Goal: Answer question/provide support

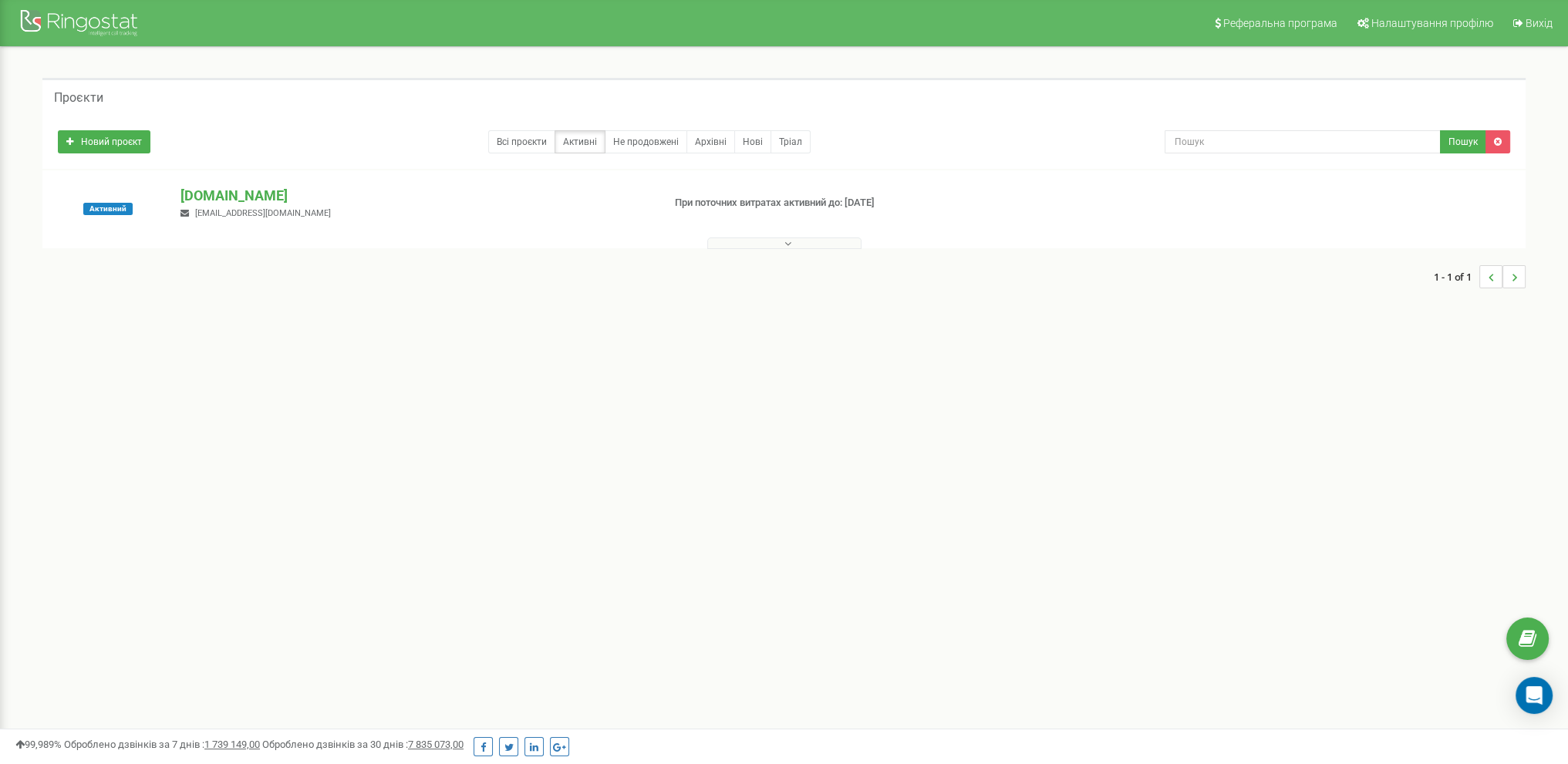
click at [821, 246] on button at bounding box center [784, 243] width 155 height 12
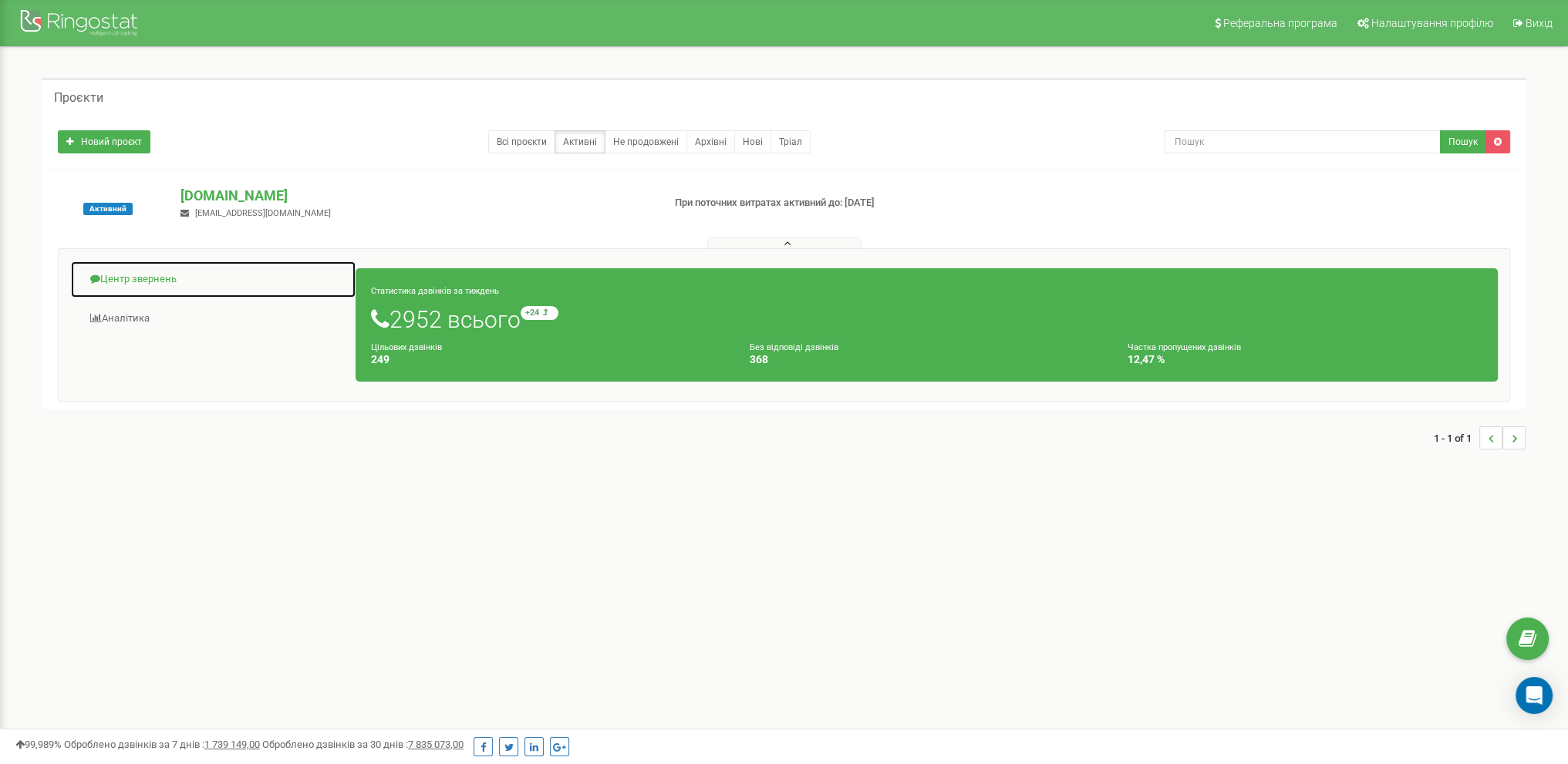
click at [161, 280] on link "Центр звернень" at bounding box center [213, 279] width 286 height 38
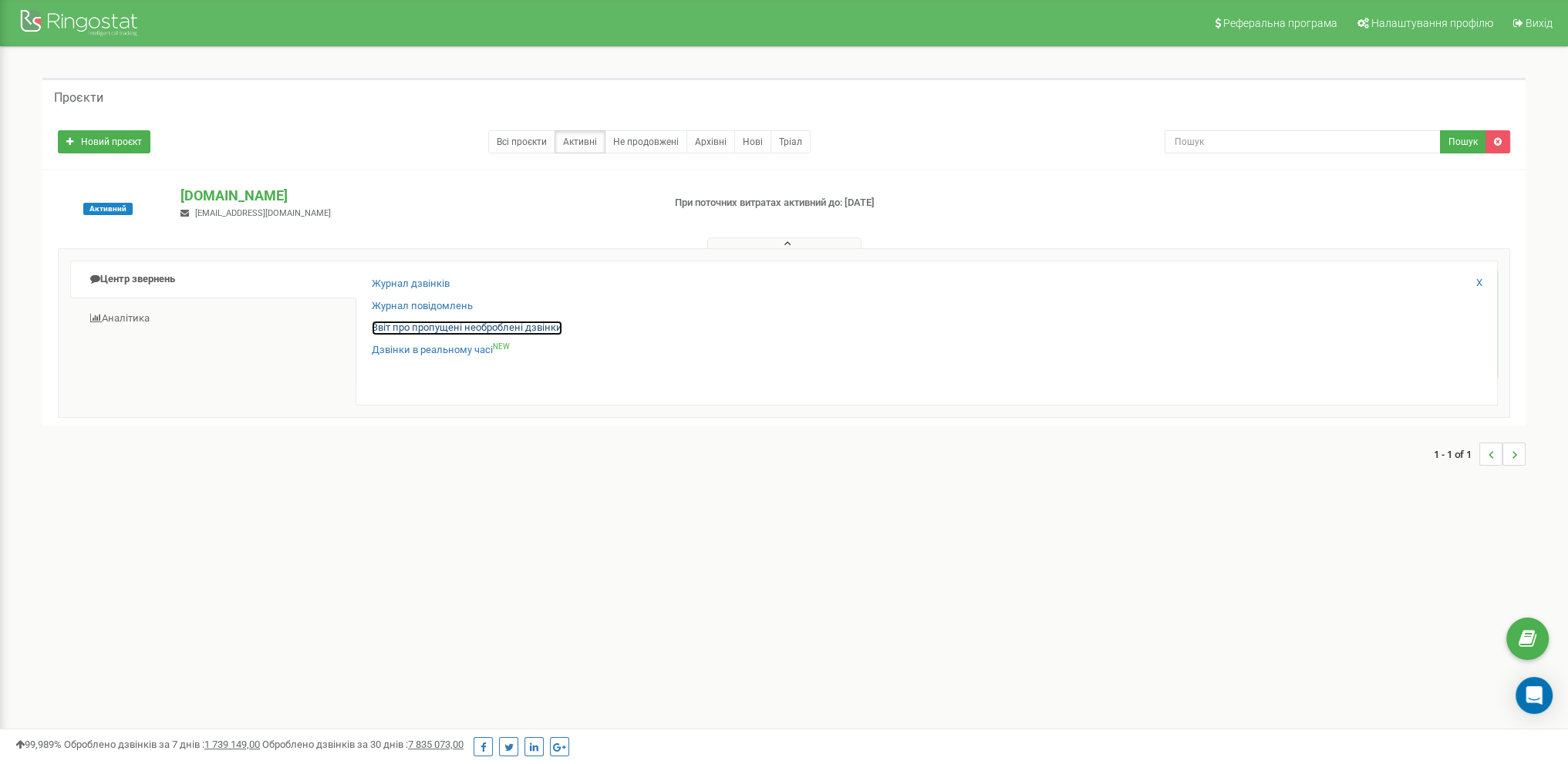
click at [444, 331] on link "Звіт про пропущені необроблені дзвінки" at bounding box center [467, 328] width 191 height 15
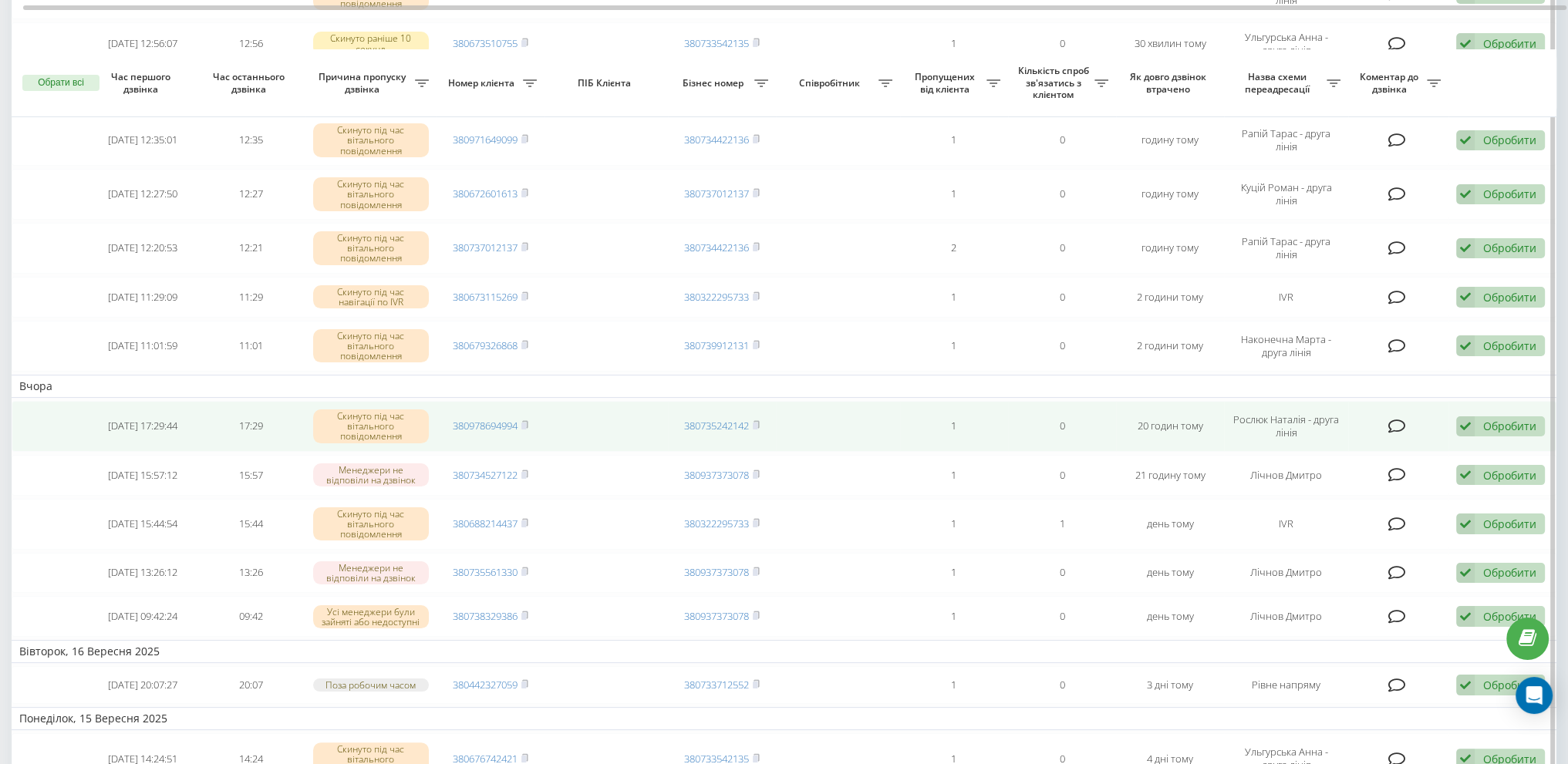
scroll to position [212, 0]
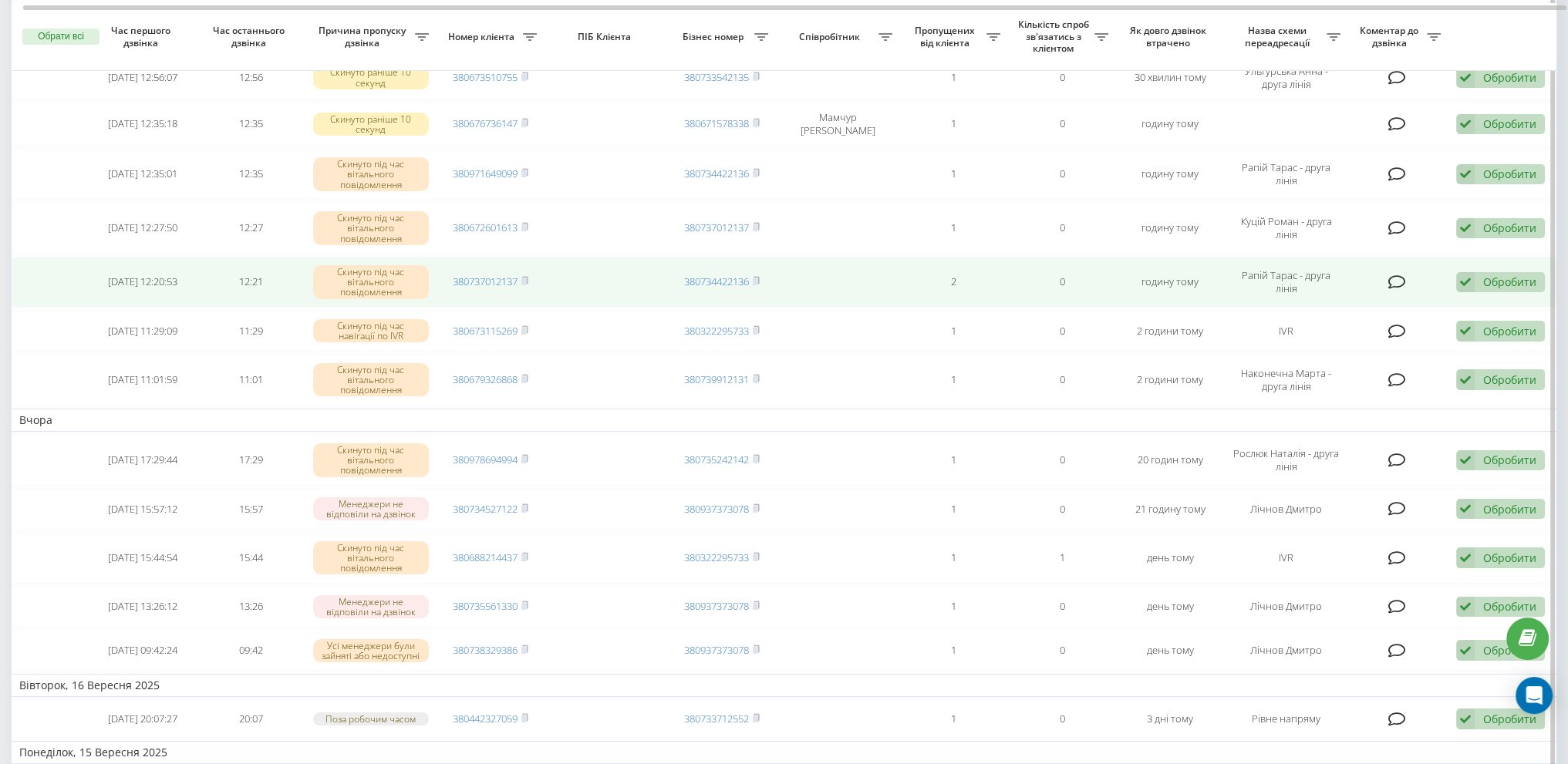
click at [1488, 280] on div "Обробити" at bounding box center [1510, 281] width 53 height 15
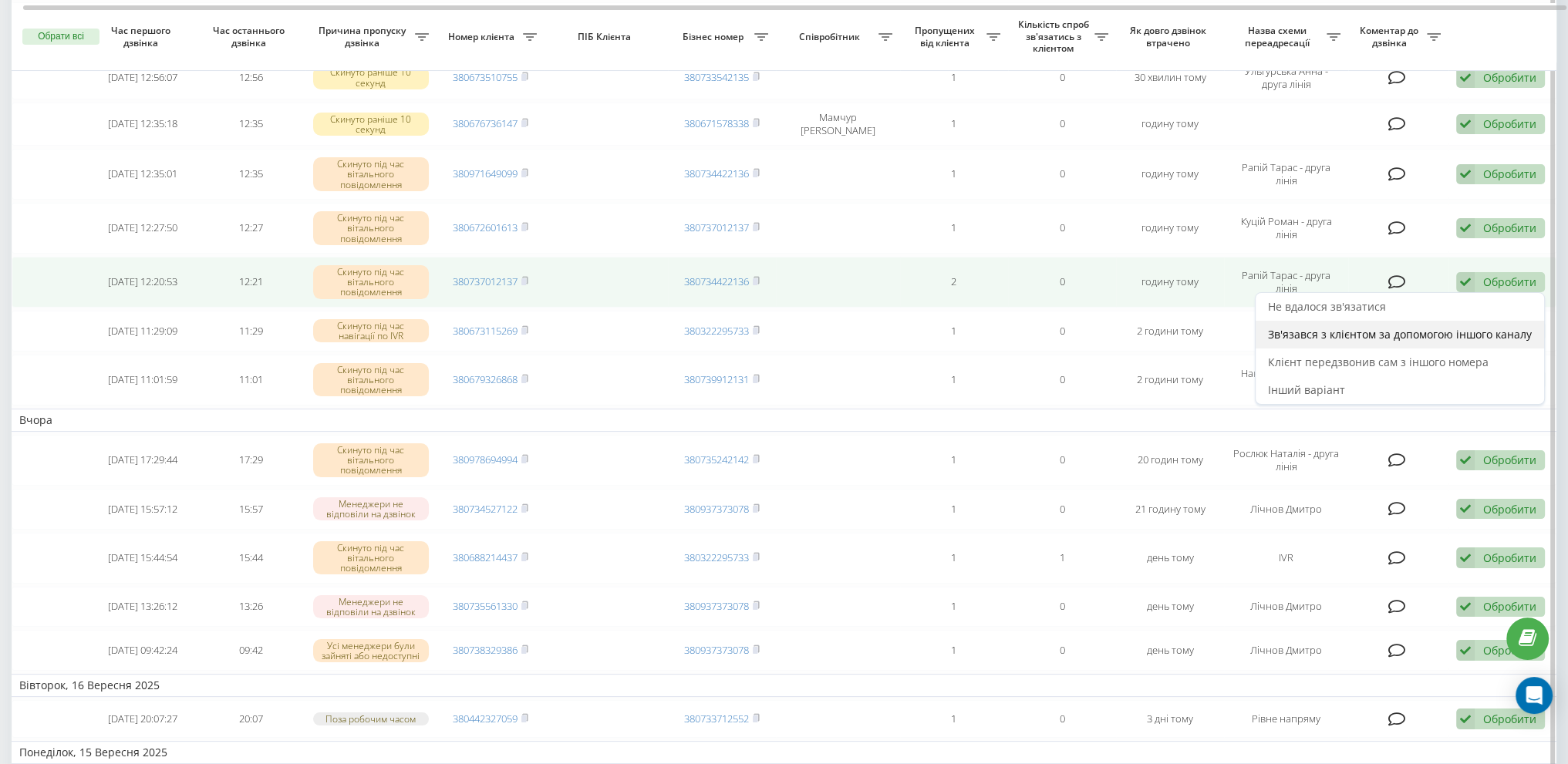
click at [1357, 336] on span "Зв'язався з клієнтом за допомогою іншого каналу" at bounding box center [1400, 334] width 264 height 15
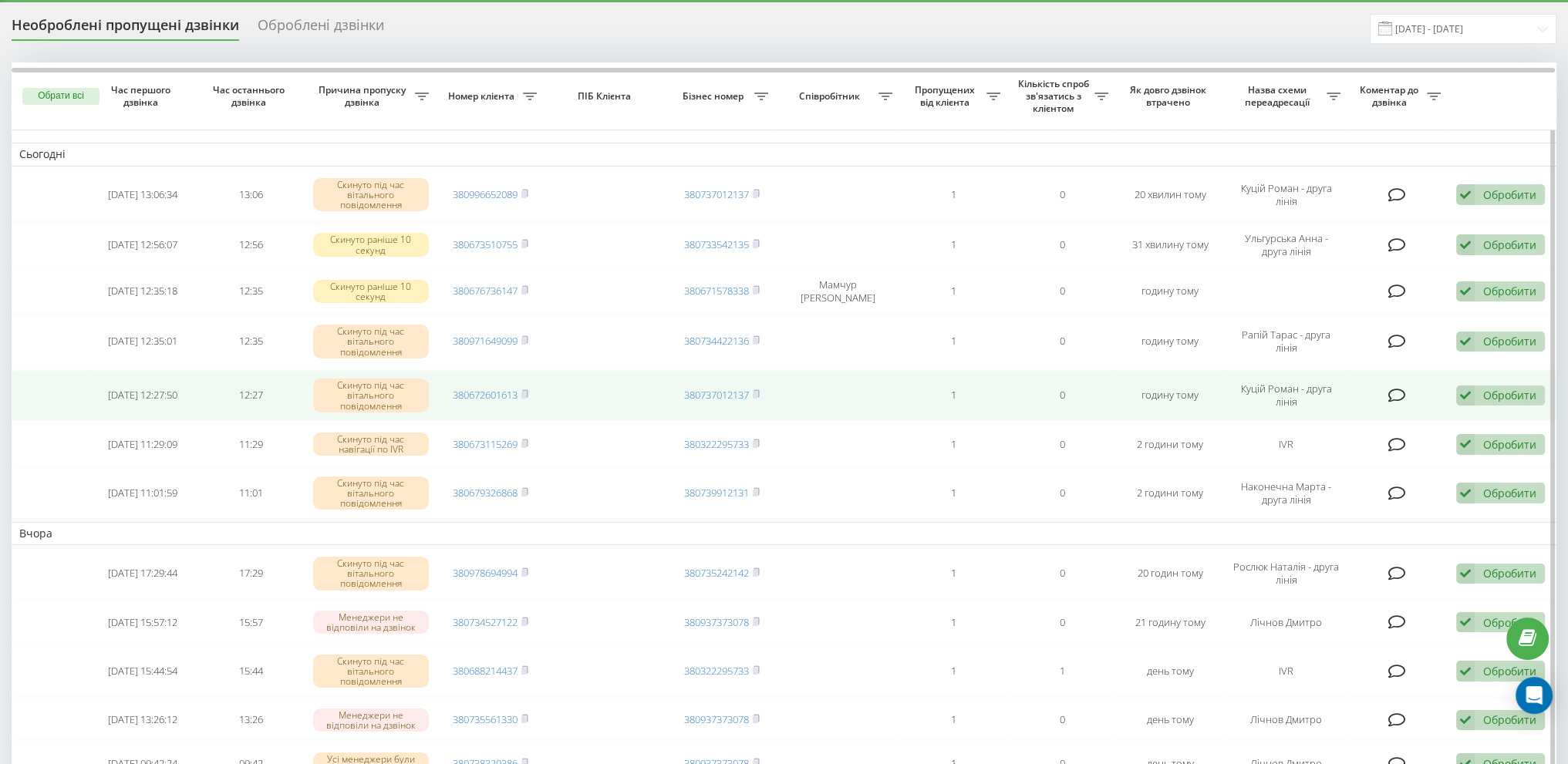
scroll to position [0, 0]
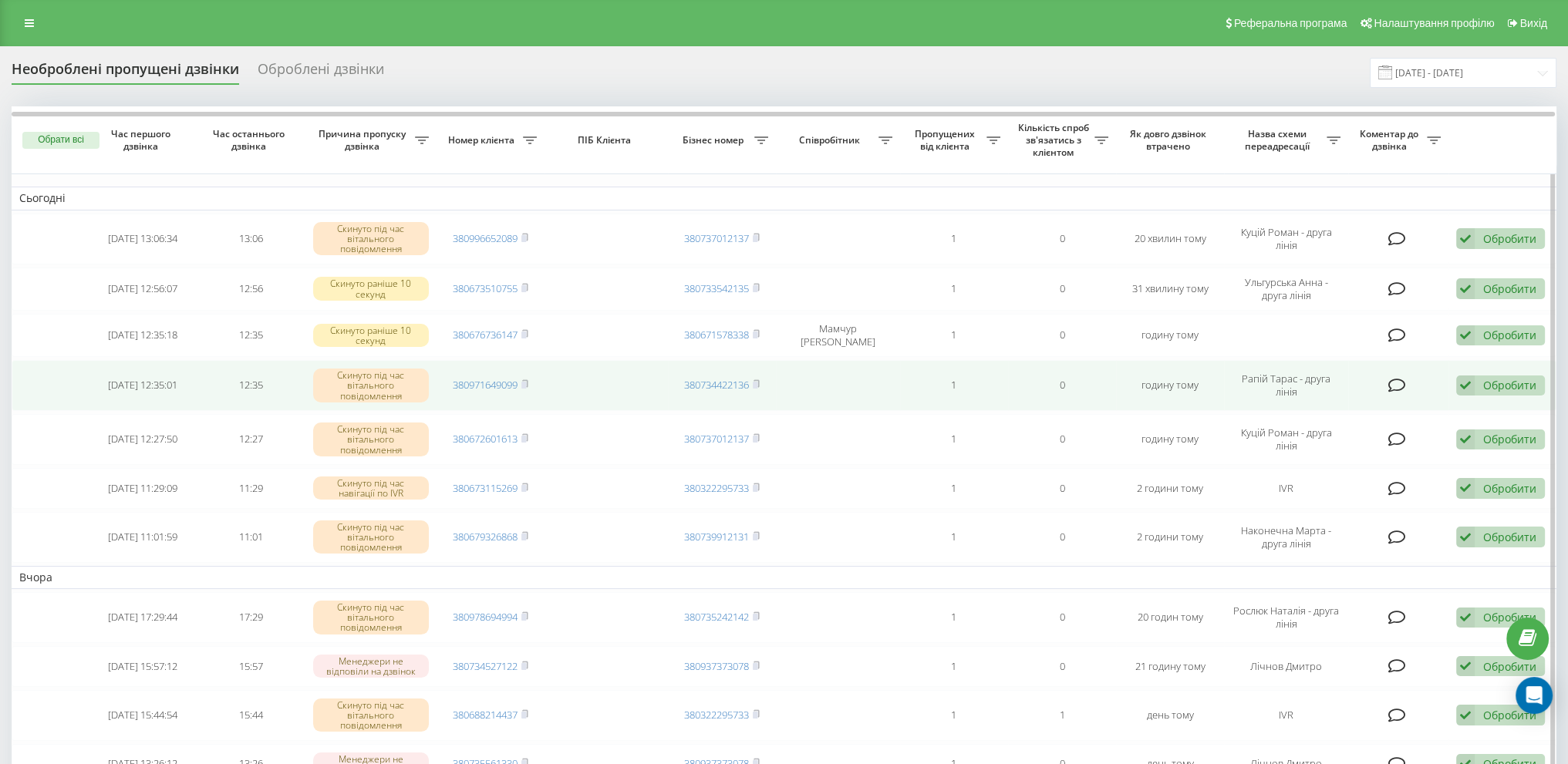
click at [1510, 386] on div "Обробити" at bounding box center [1510, 385] width 53 height 15
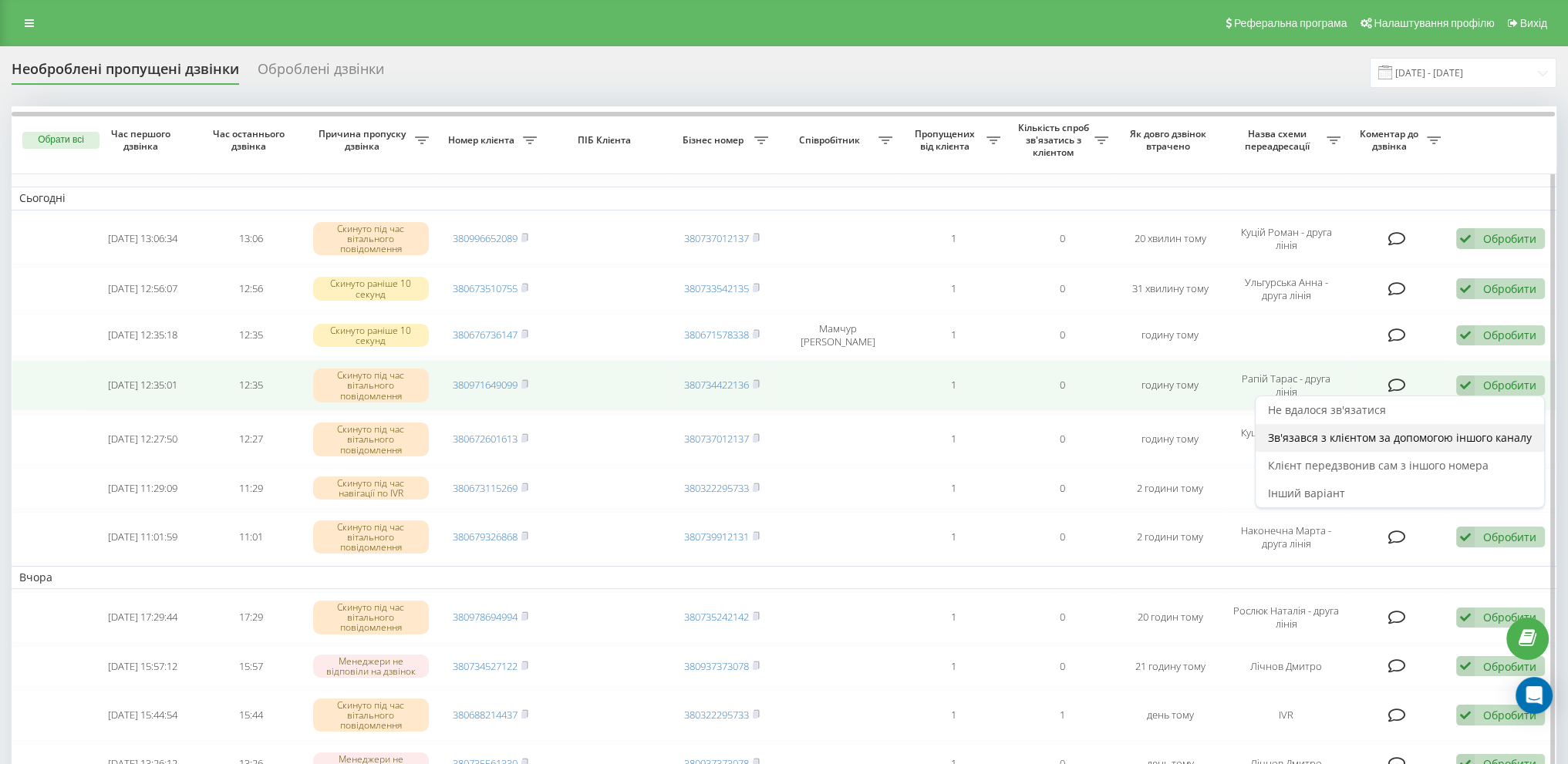
click at [1352, 437] on span "Зв'язався з клієнтом за допомогою іншого каналу" at bounding box center [1400, 437] width 264 height 15
